Goal: Check status

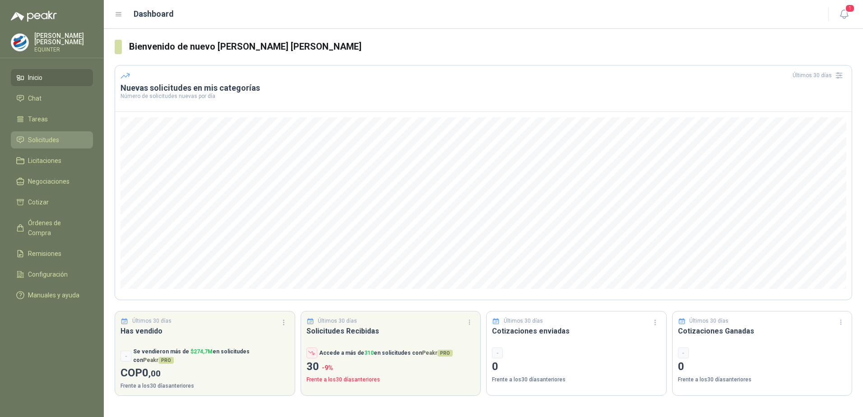
click at [48, 143] on span "Solicitudes" at bounding box center [43, 140] width 31 height 10
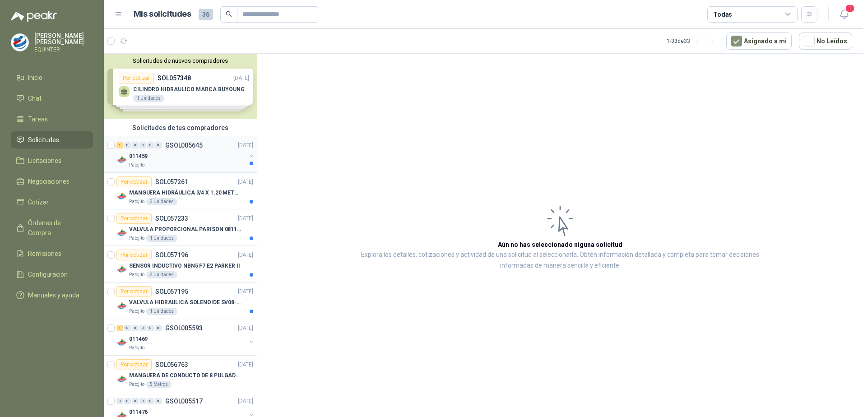
click at [167, 149] on div "1 0 0 0 0 0 GSOL005645 [DATE]" at bounding box center [185, 145] width 139 height 11
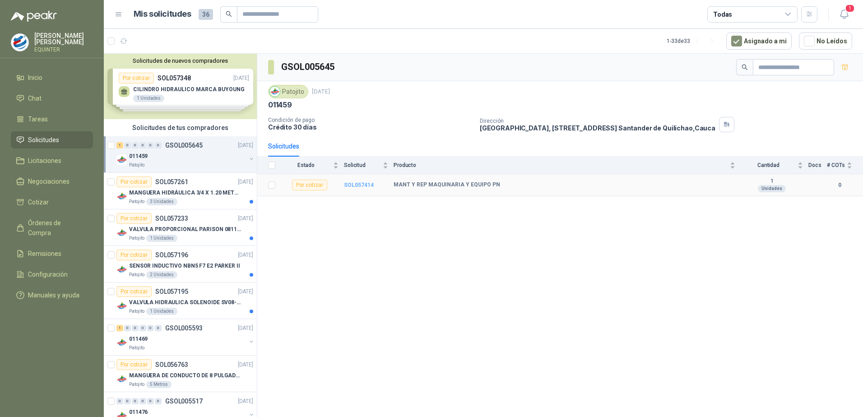
click at [359, 184] on b "SOL057414" at bounding box center [359, 185] width 30 height 6
